Goal: Navigation & Orientation: Find specific page/section

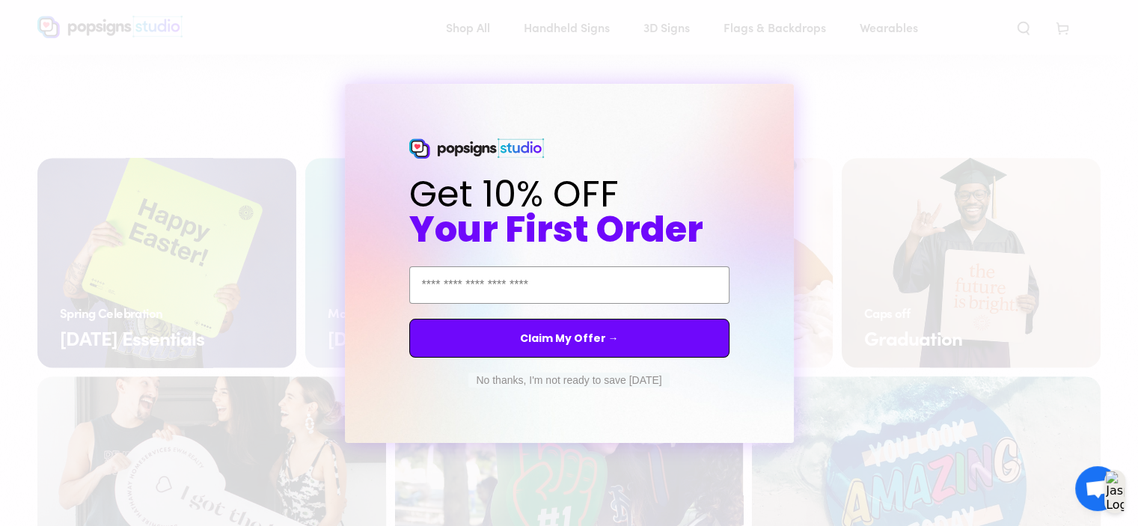
scroll to position [2336, 0]
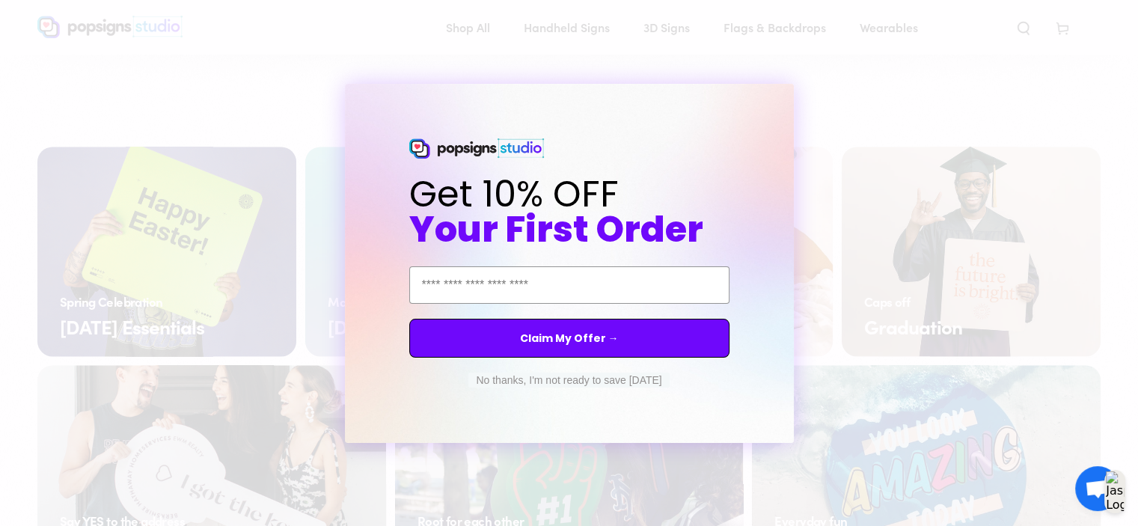
drag, startPoint x: 1143, startPoint y: 35, endPoint x: 1149, endPoint y: 222, distance: 186.4
click at [587, 377] on button "No thanks, I'm not ready to save today" at bounding box center [568, 380] width 201 height 15
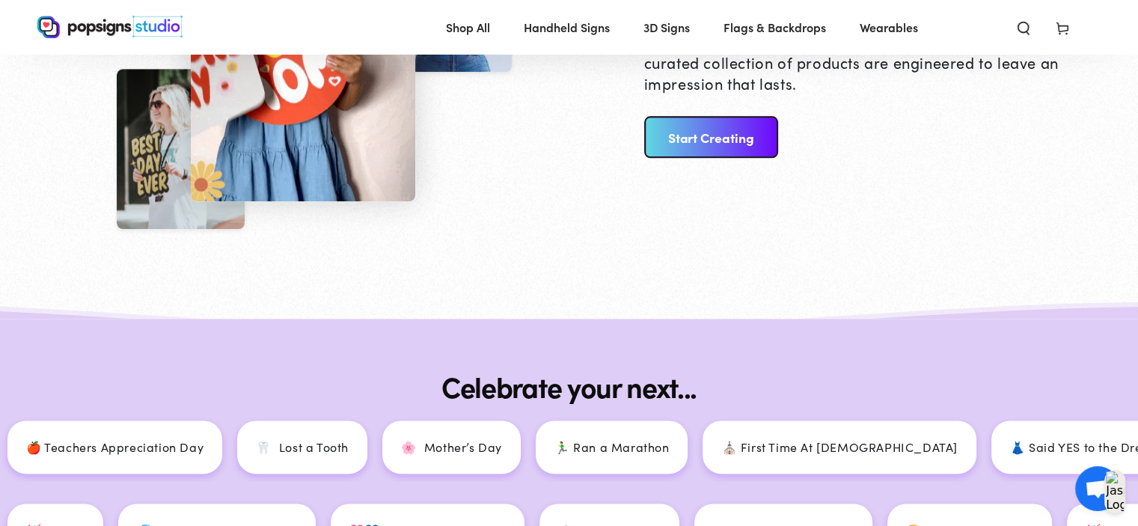
scroll to position [1738, 0]
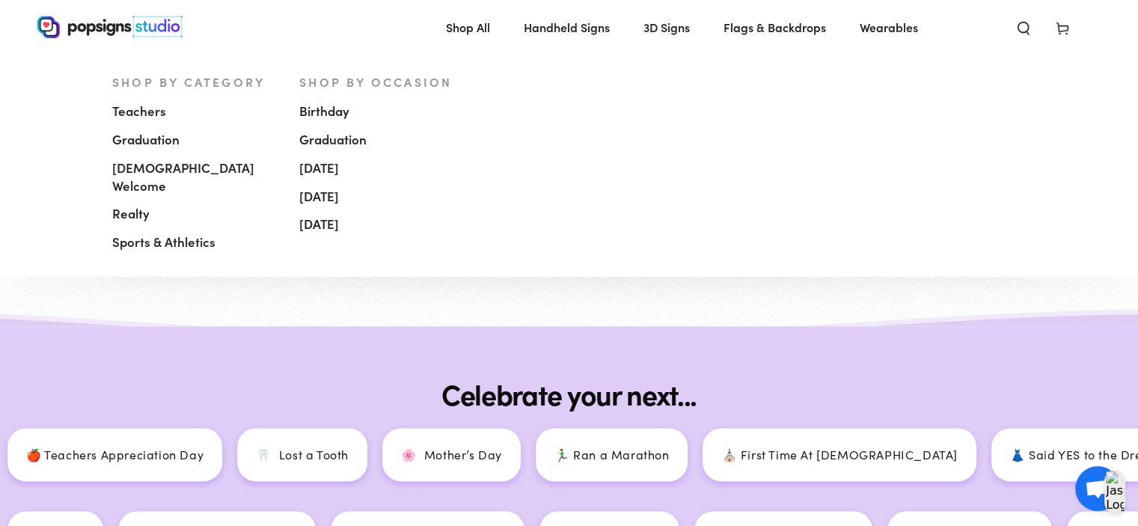
click at [128, 115] on span "Teachers" at bounding box center [139, 112] width 54 height 18
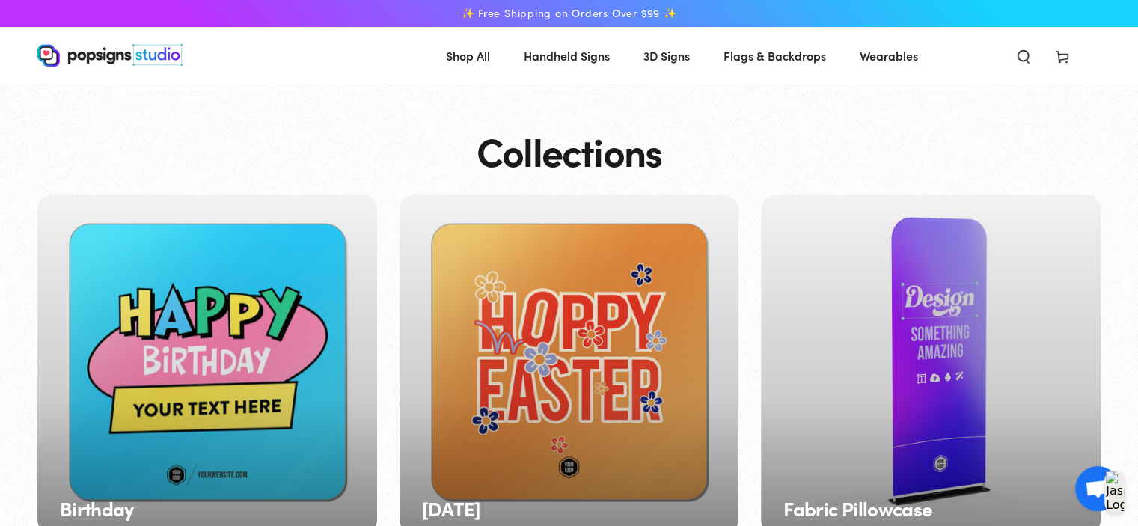
click at [71, 60] on img at bounding box center [109, 55] width 145 height 22
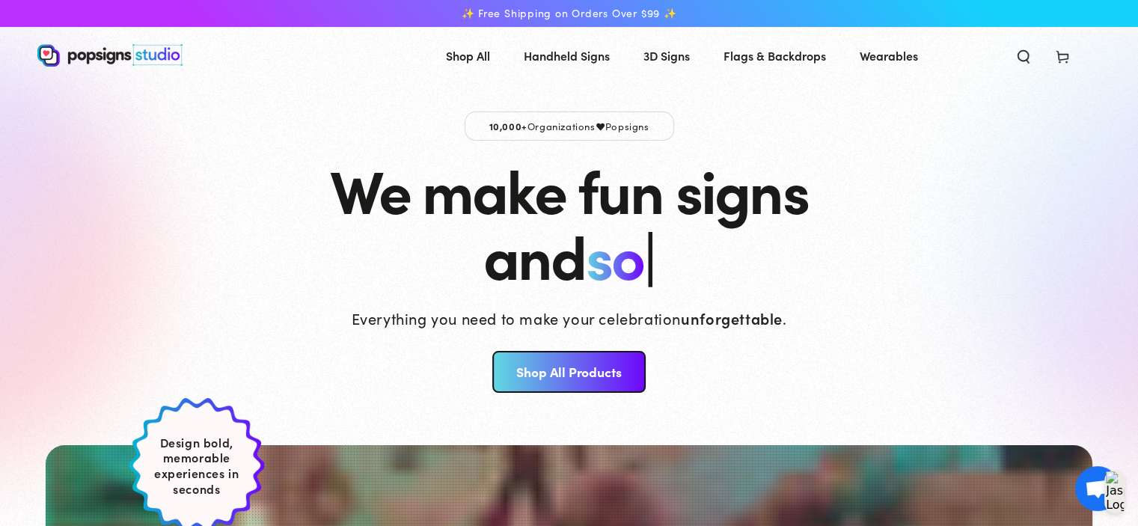
click at [71, 60] on img at bounding box center [109, 55] width 145 height 22
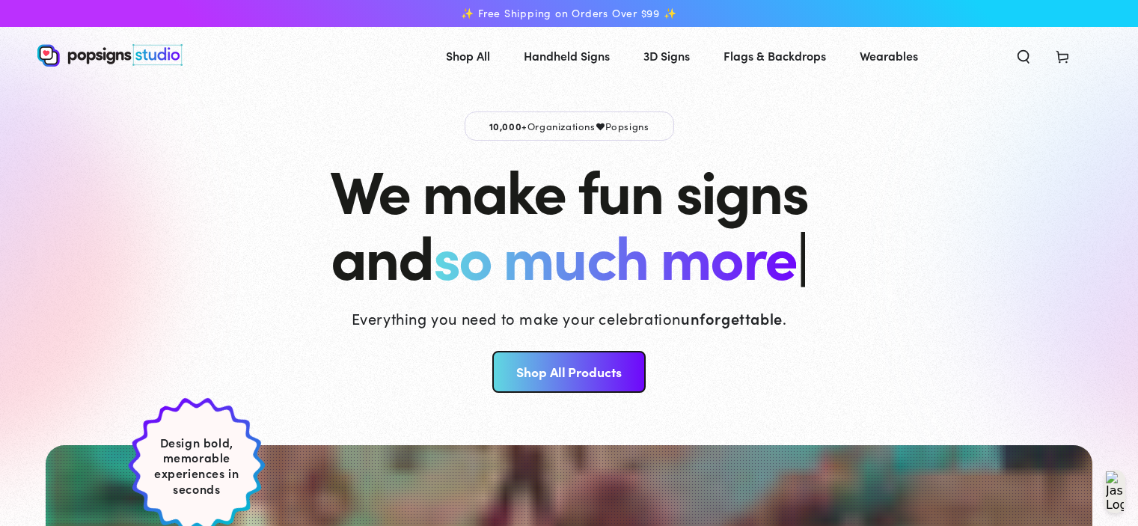
scroll to position [1795, 0]
